Goal: Task Accomplishment & Management: Manage account settings

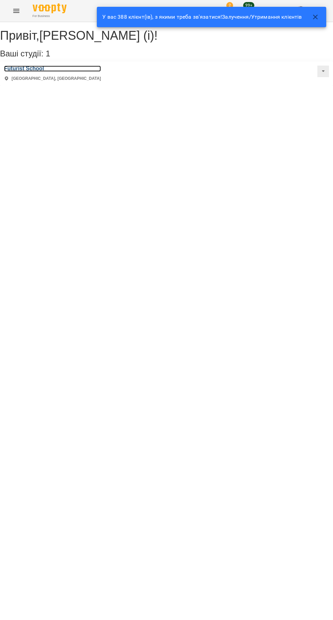
click at [31, 72] on h3 "Futurist School" at bounding box center [52, 69] width 97 height 6
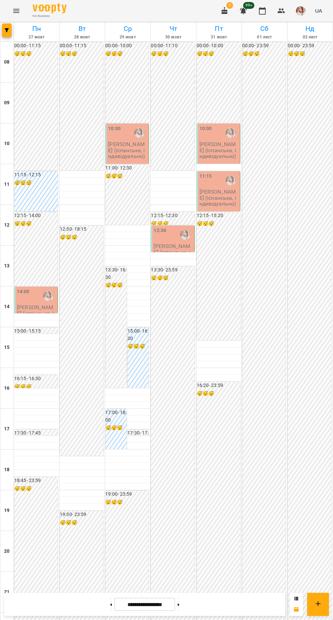
click at [178, 239] on div at bounding box center [185, 235] width 16 height 16
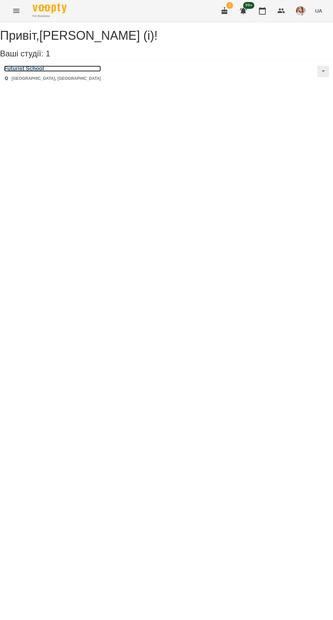
click at [47, 72] on h3 "Futurist School" at bounding box center [52, 69] width 97 height 6
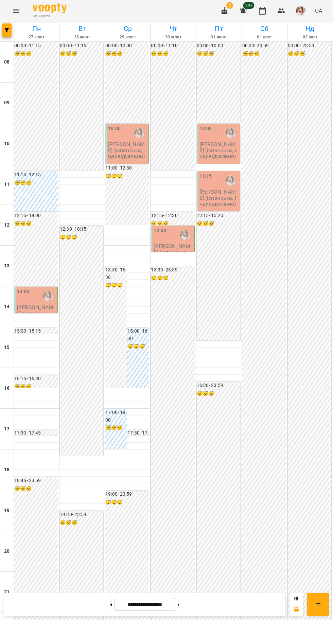
click at [110, 604] on icon at bounding box center [111, 604] width 2 height 2
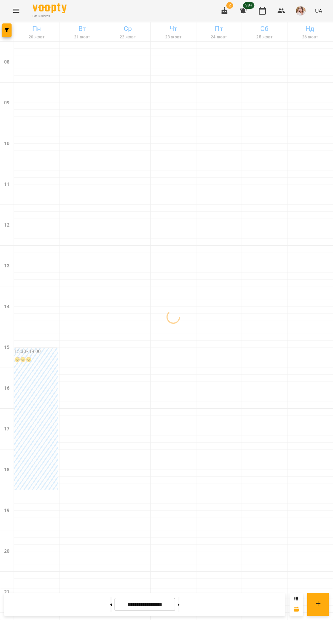
click at [110, 604] on icon at bounding box center [111, 604] width 2 height 2
type input "**********"
